Goal: Task Accomplishment & Management: Use online tool/utility

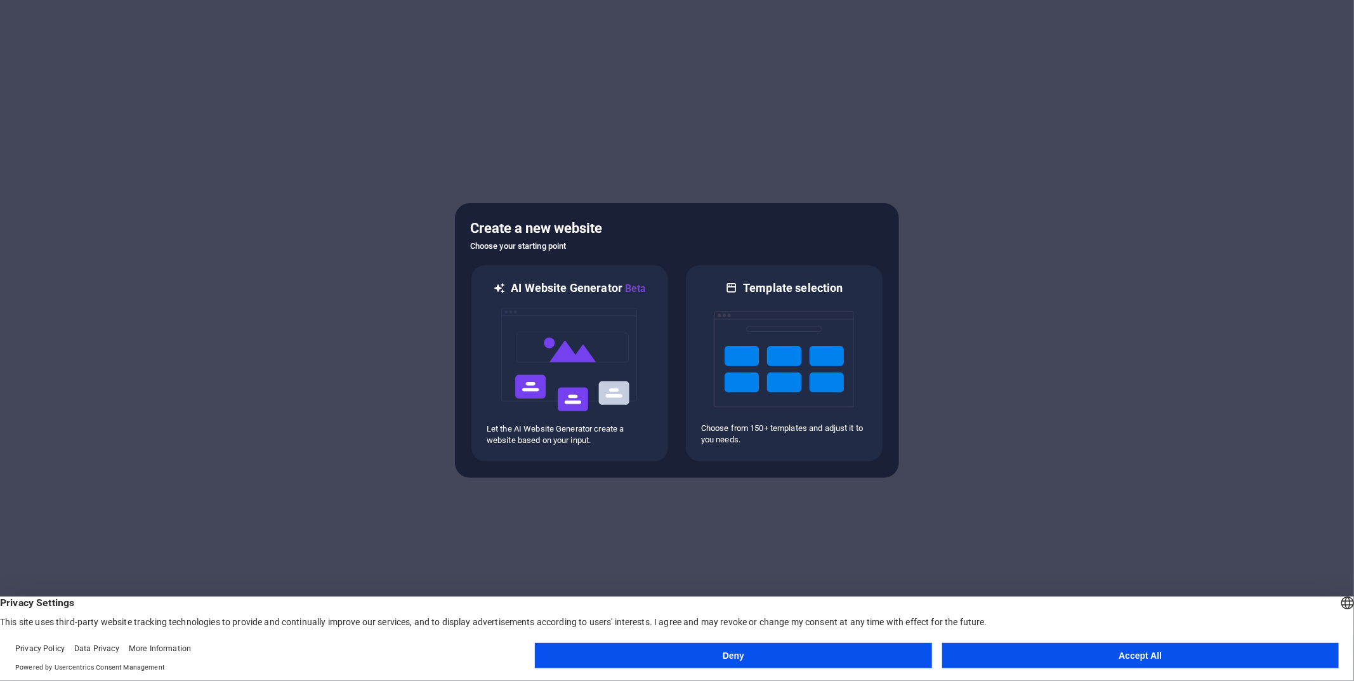
drag, startPoint x: 1090, startPoint y: 654, endPoint x: 1031, endPoint y: 631, distance: 63.9
click at [1087, 654] on button "Accept All" at bounding box center [1141, 655] width 397 height 25
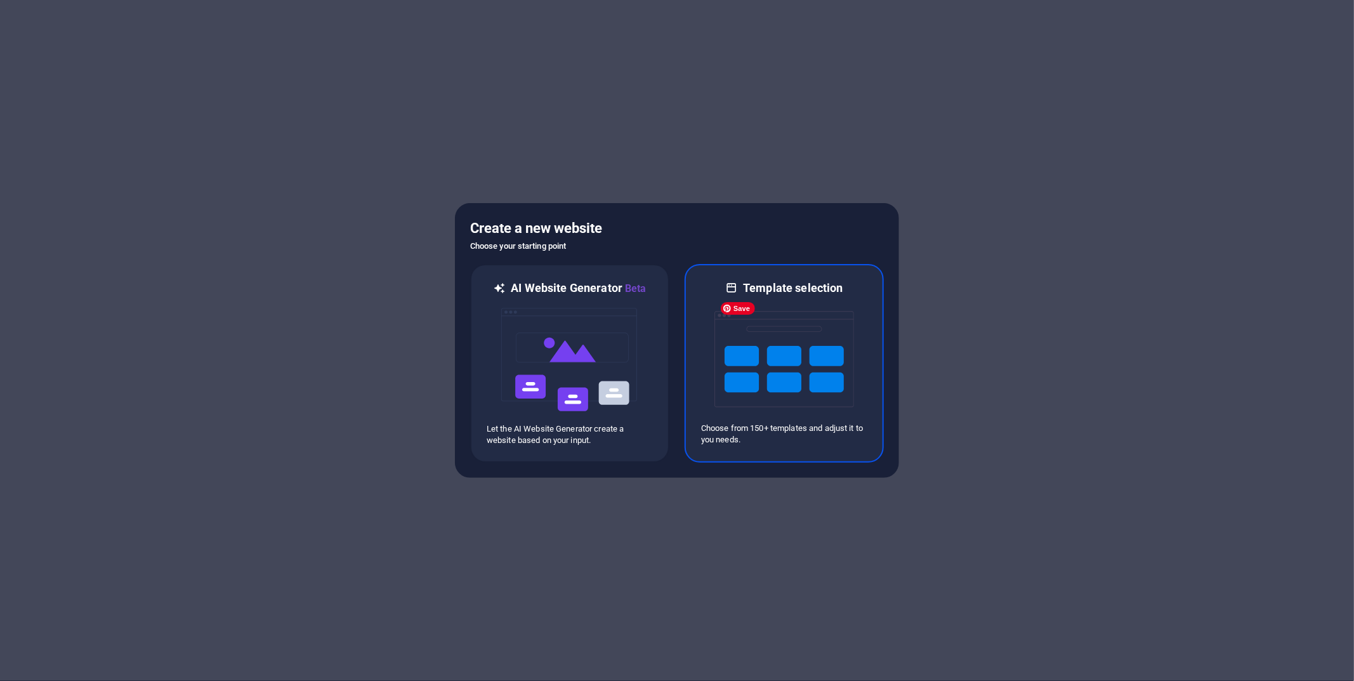
click at [756, 373] on img at bounding box center [785, 359] width 140 height 127
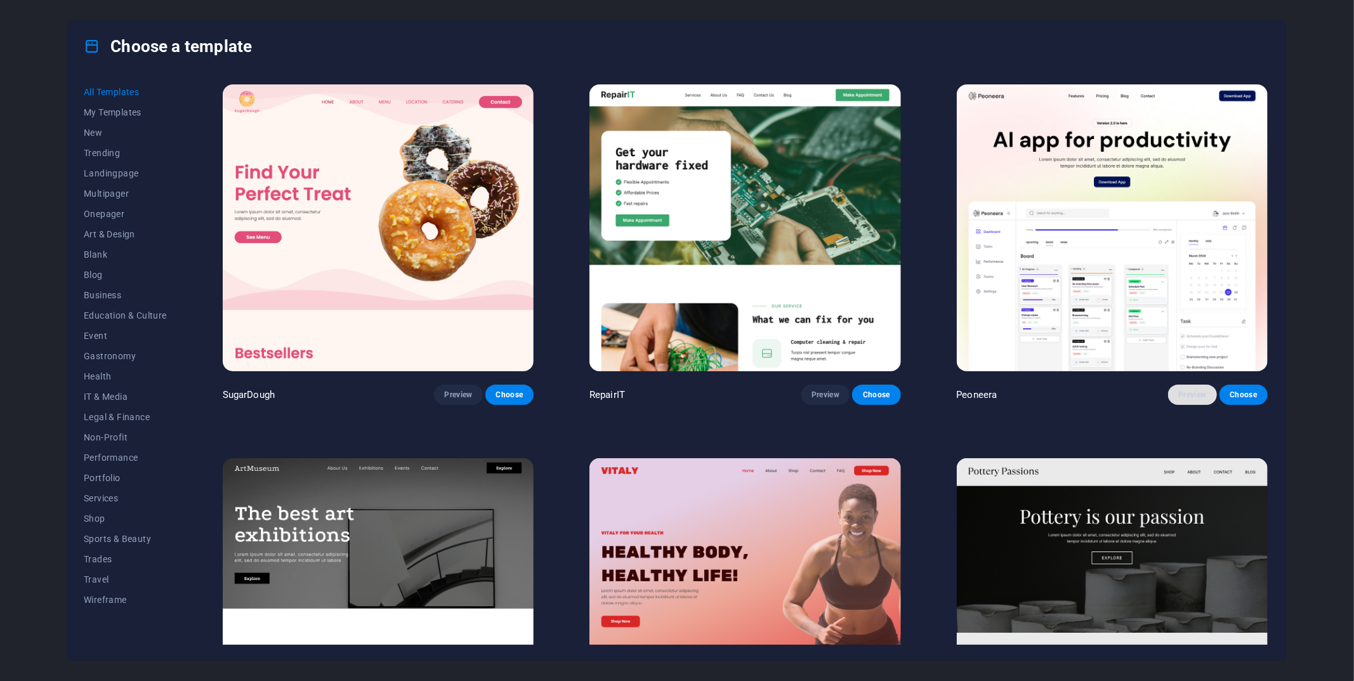
click at [1179, 396] on span "Preview" at bounding box center [1193, 395] width 28 height 10
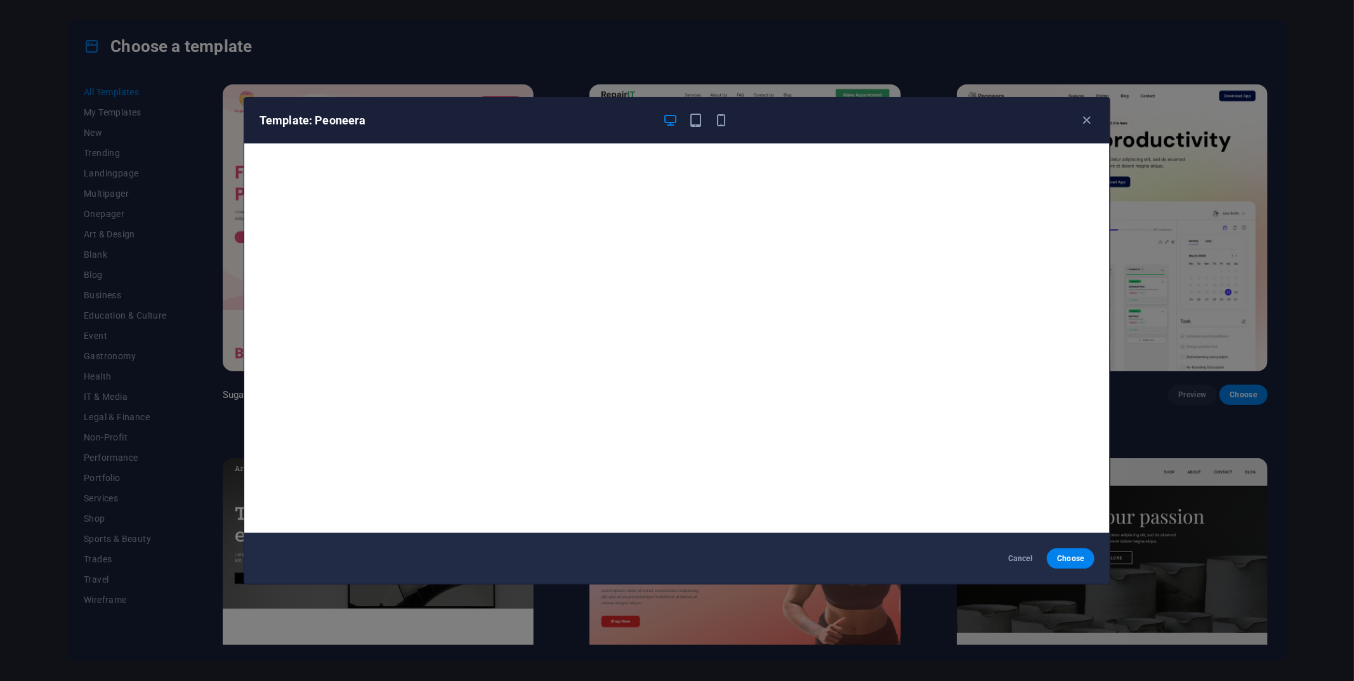
scroll to position [3, 0]
click at [1087, 121] on icon "button" at bounding box center [1087, 120] width 15 height 15
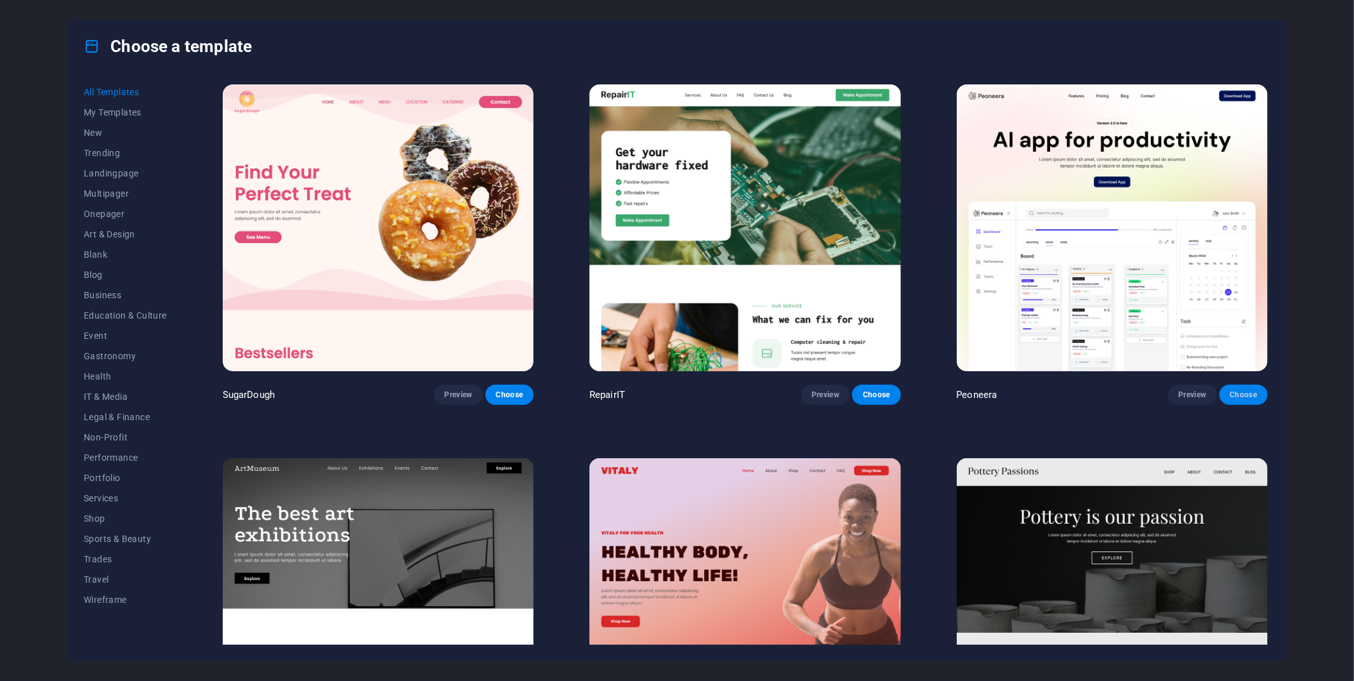
click at [1230, 397] on span "Choose" at bounding box center [1244, 395] width 28 height 10
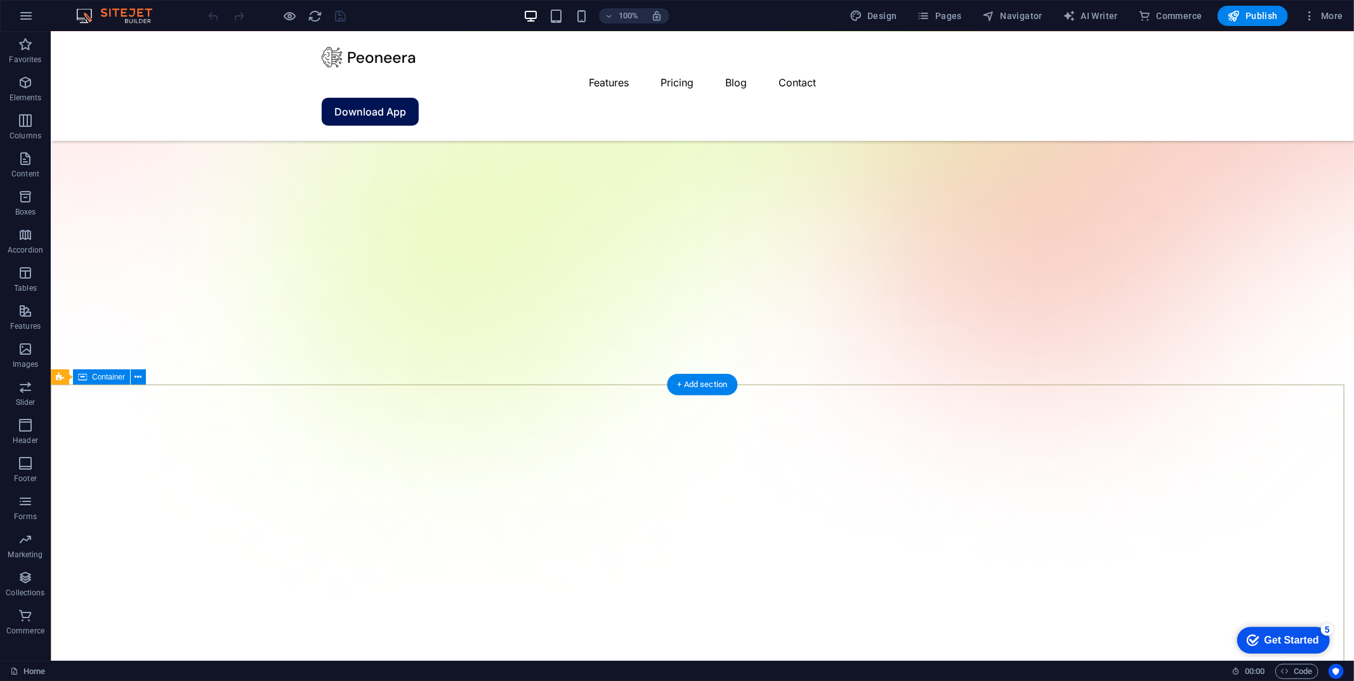
scroll to position [275, 0]
